Goal: Participate in discussion: Engage in conversation with other users on a specific topic

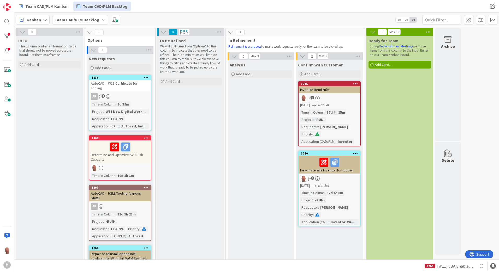
click at [31, 20] on span "Kanban" at bounding box center [34, 20] width 14 height 6
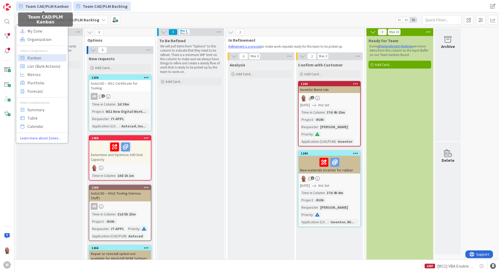
click at [50, 3] on span "Team CAD/PLM Kanban" at bounding box center [46, 6] width 43 height 6
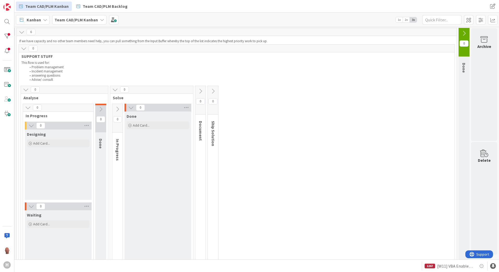
scroll to position [0, 140]
click at [461, 32] on icon at bounding box center [464, 34] width 6 height 6
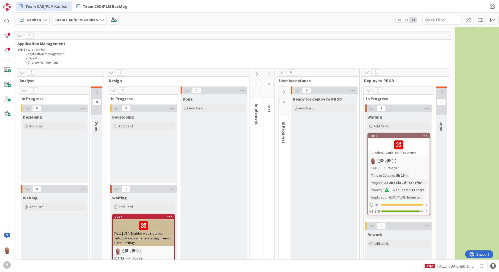
scroll to position [287, 140]
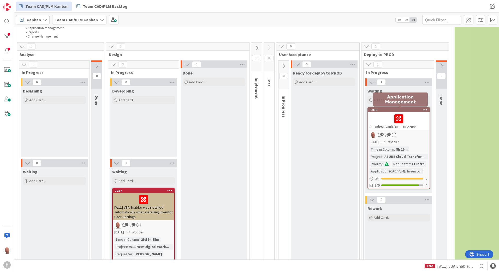
click at [387, 111] on div "1036" at bounding box center [399, 110] width 59 height 4
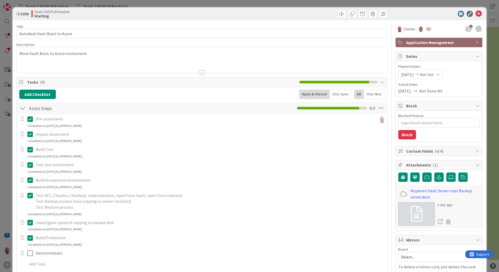
type textarea "x"
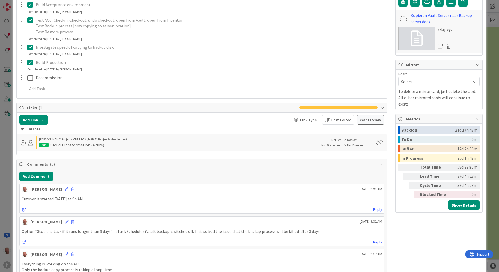
scroll to position [209, 0]
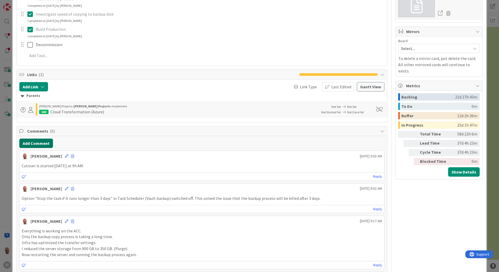
click at [43, 142] on button "Add Comment" at bounding box center [36, 143] width 34 height 9
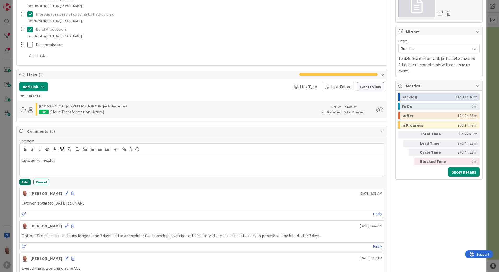
click at [27, 185] on button "Add" at bounding box center [24, 182] width 11 height 6
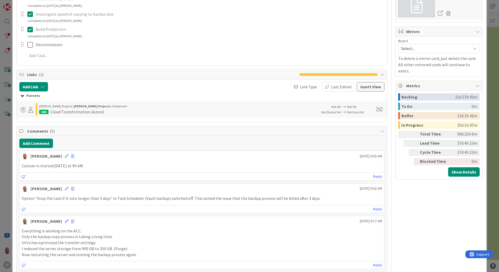
type textarea "x"
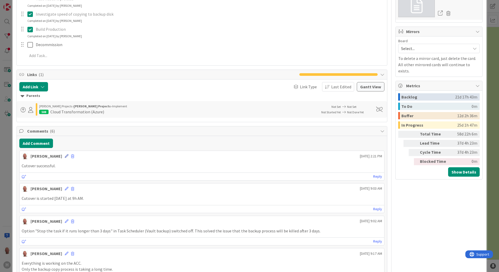
click at [65, 156] on icon at bounding box center [67, 156] width 4 height 4
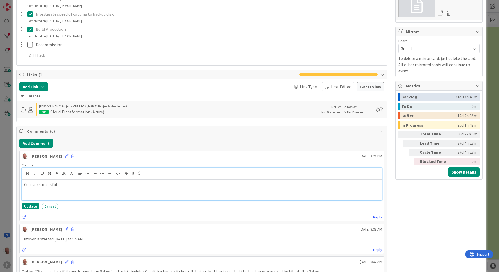
click at [37, 183] on p "Cutover successful." at bounding box center [201, 185] width 355 height 6
click at [32, 208] on button "Update" at bounding box center [31, 206] width 18 height 6
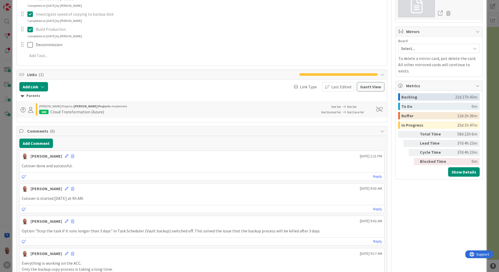
type textarea "x"
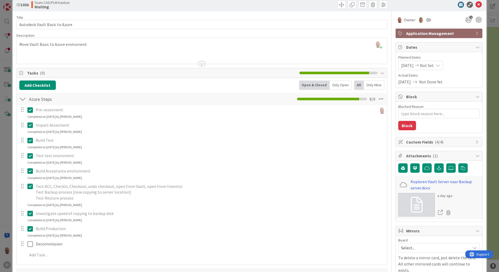
scroll to position [0, 0]
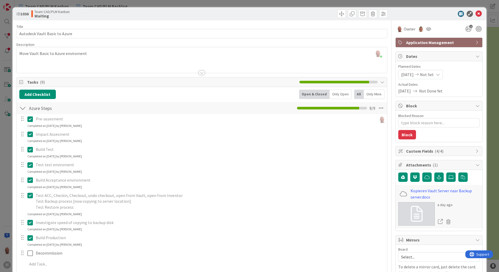
click at [432, 92] on span "Not Done Yet" at bounding box center [430, 91] width 23 height 6
click at [401, 91] on span "[DATE]" at bounding box center [404, 91] width 13 height 6
click at [431, 74] on span "Not Set" at bounding box center [427, 74] width 14 height 6
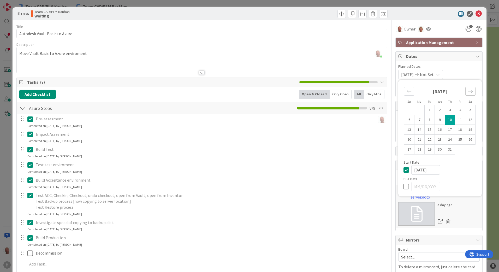
click at [468, 90] on icon "Move forward to switch to the next month." at bounding box center [470, 91] width 5 height 5
click at [458, 129] on td "15" at bounding box center [460, 130] width 10 height 10
type input "[DATE]"
type textarea "x"
click at [406, 91] on icon "Move backward to switch to the previous month." at bounding box center [408, 91] width 5 height 5
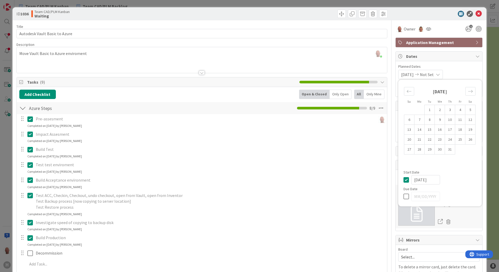
click at [403, 197] on icon at bounding box center [407, 196] width 8 height 6
type input "[DATE]"
type textarea "x"
click at [403, 197] on icon at bounding box center [407, 196] width 8 height 6
type textarea "x"
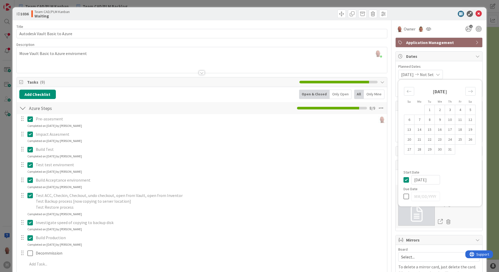
click at [403, 182] on icon at bounding box center [407, 180] width 8 height 6
type textarea "x"
click at [475, 12] on icon at bounding box center [478, 14] width 6 height 6
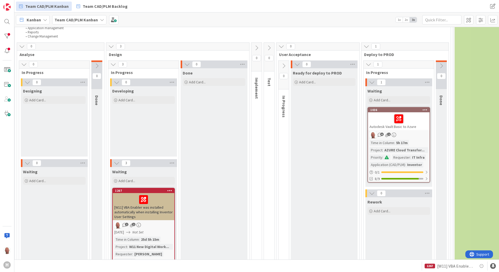
click at [443, 66] on icon at bounding box center [441, 66] width 6 height 6
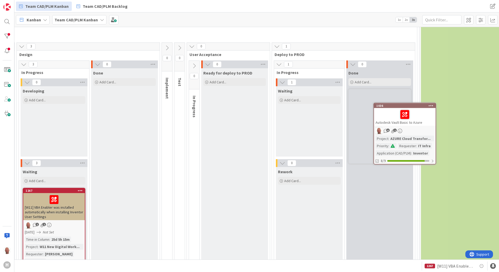
scroll to position [287, 231]
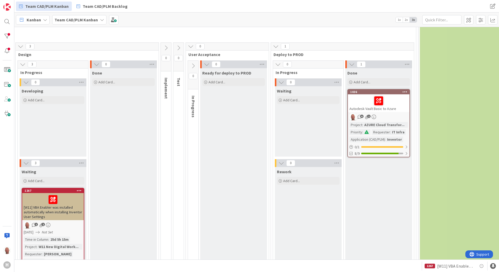
click at [381, 186] on div "Done Add Card... 1036 Autodesk Vault Basic to Azure 6 1 Project : AZURE Cloud T…" at bounding box center [378, 272] width 67 height 409
click at [365, 89] on link "1036 Autodesk Vault Basic to Azure 6 1 Project : AZURE Cloud Transfor... Priori…" at bounding box center [378, 123] width 63 height 68
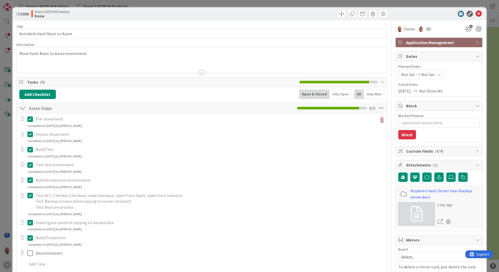
type textarea "x"
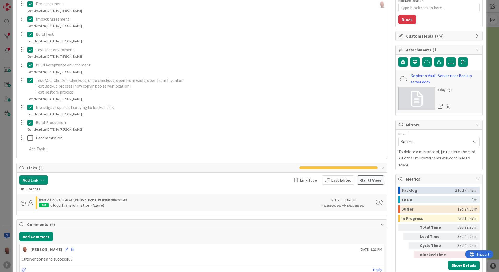
scroll to position [130, 0]
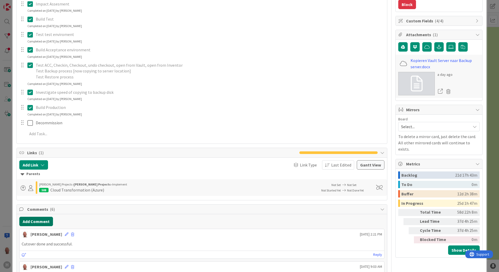
click at [43, 225] on button "Add Comment" at bounding box center [36, 221] width 34 height 9
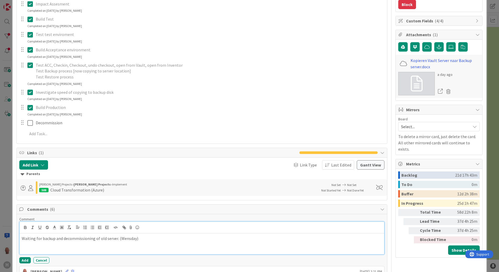
click at [124, 239] on p "Waiting for backup and decommissioning of old server. (Wensday)" at bounding box center [202, 239] width 360 height 6
click at [129, 238] on p "Waiting for backup and decommissioning of old server. (Wednsday)" at bounding box center [202, 239] width 360 height 6
click at [161, 238] on p "Waiting for backup and decommissioning of old server. ([DATE])" at bounding box center [202, 239] width 360 height 6
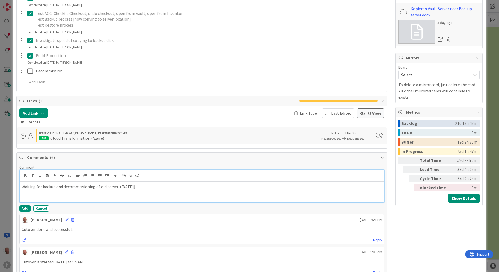
scroll to position [183, 0]
click at [26, 209] on button "Add" at bounding box center [24, 208] width 11 height 6
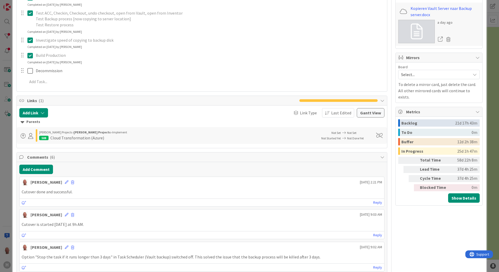
type textarea "x"
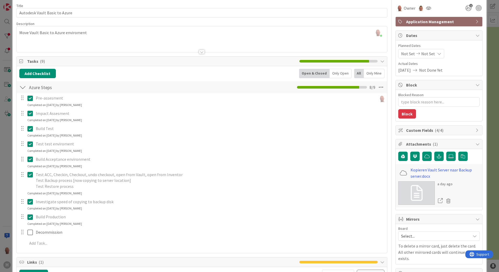
scroll to position [0, 0]
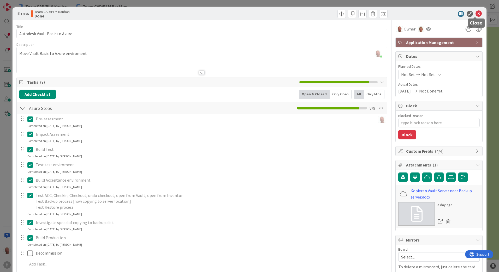
click at [475, 15] on icon at bounding box center [478, 14] width 6 height 6
